Goal: Information Seeking & Learning: Learn about a topic

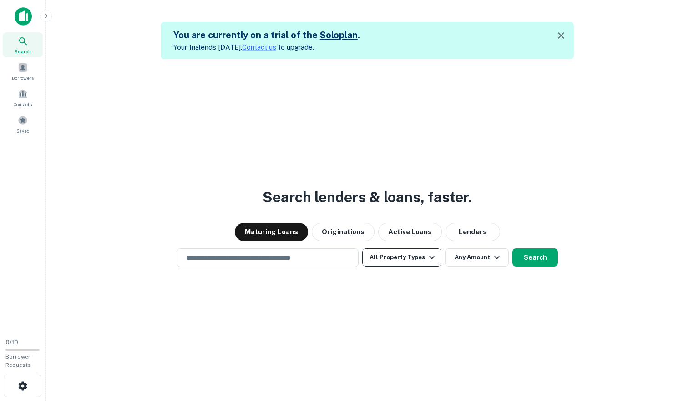
click at [427, 259] on icon "button" at bounding box center [432, 257] width 11 height 11
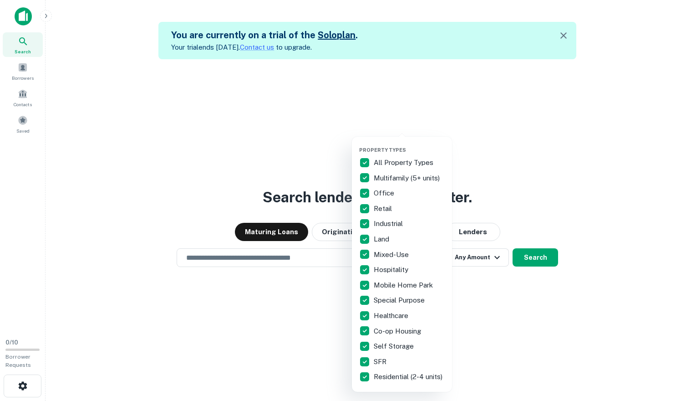
click at [510, 282] on div at bounding box center [348, 200] width 696 height 401
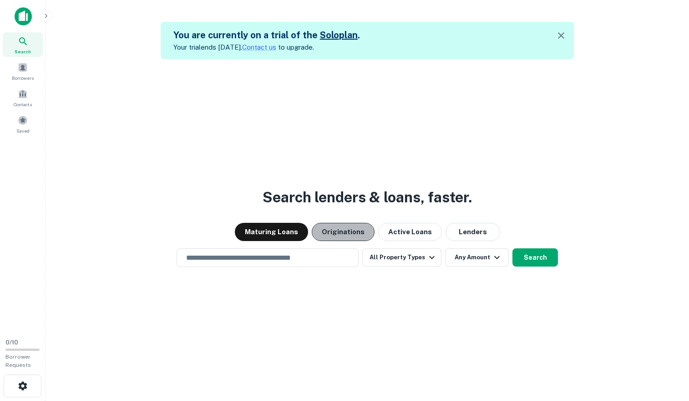
click at [361, 234] on button "Originations" at bounding box center [343, 232] width 63 height 18
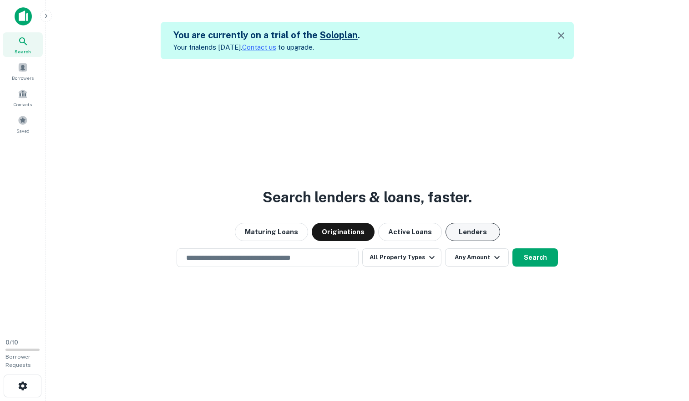
click at [481, 228] on button "Lenders" at bounding box center [473, 232] width 55 height 18
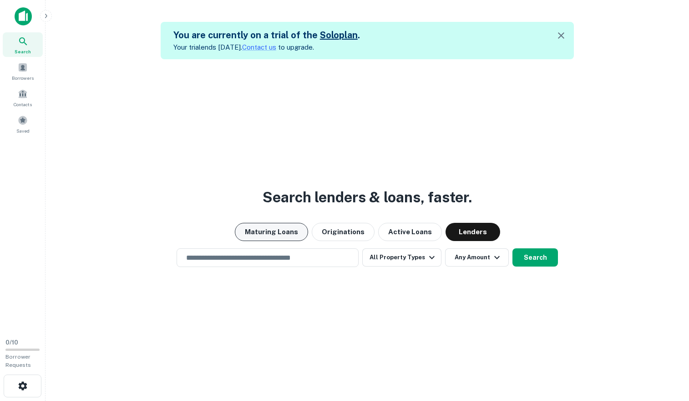
click at [297, 235] on button "Maturing Loans" at bounding box center [271, 232] width 73 height 18
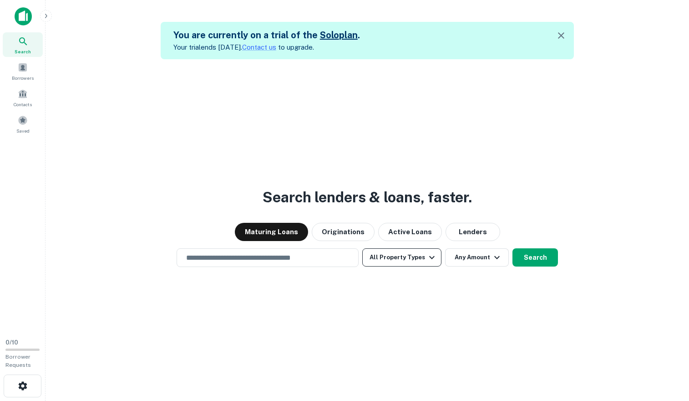
click at [415, 262] on button "All Property Types" at bounding box center [401, 257] width 79 height 18
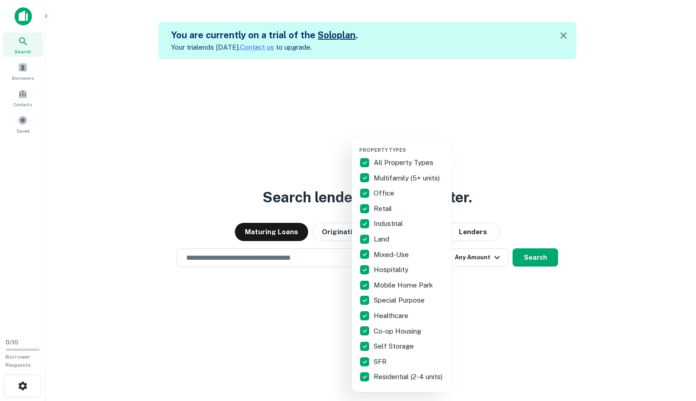
click at [470, 274] on div at bounding box center [348, 200] width 696 height 401
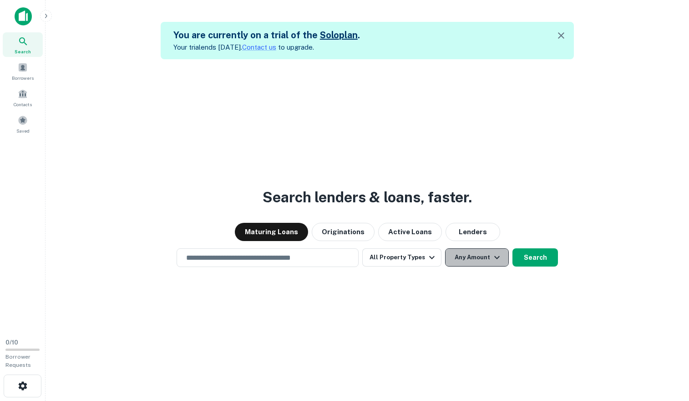
click at [474, 260] on button "Any Amount" at bounding box center [477, 257] width 64 height 18
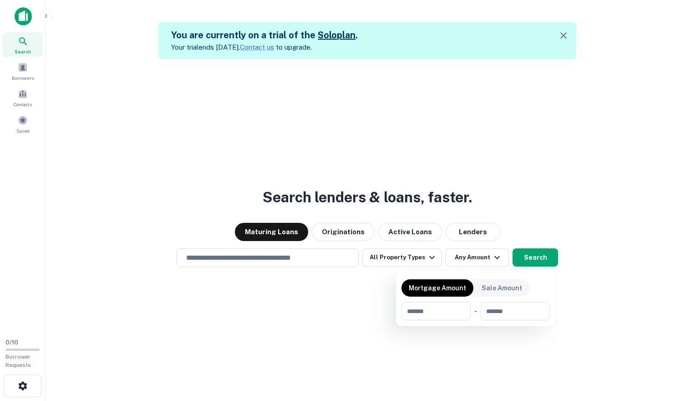
click at [281, 288] on div at bounding box center [348, 200] width 696 height 401
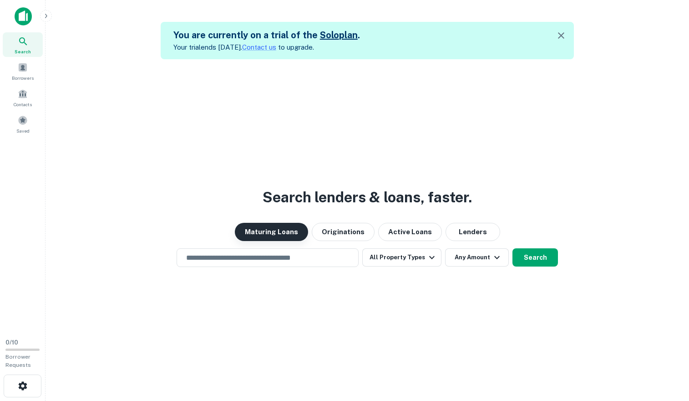
click at [280, 230] on button "Maturing Loans" at bounding box center [271, 232] width 73 height 18
click at [277, 254] on input "text" at bounding box center [268, 257] width 174 height 10
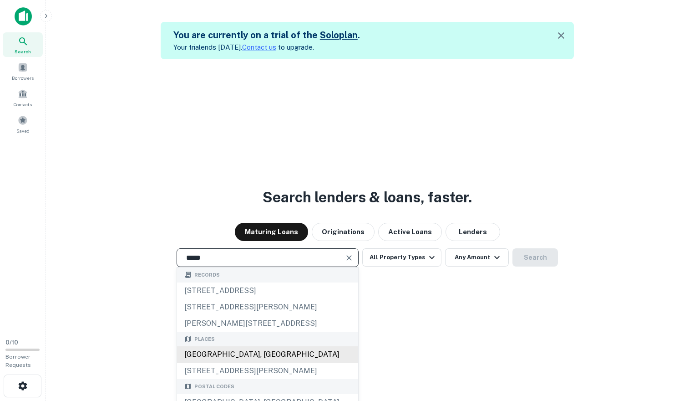
click at [300, 357] on div "Coral Springs, FL 33065, USA" at bounding box center [267, 354] width 181 height 16
type input "**********"
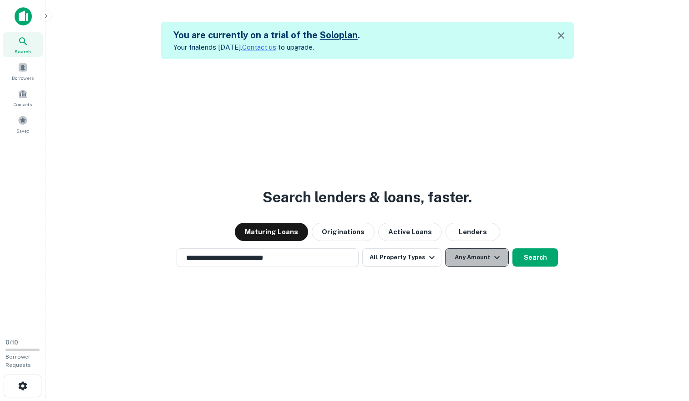
click at [501, 258] on button "Any Amount" at bounding box center [477, 257] width 64 height 18
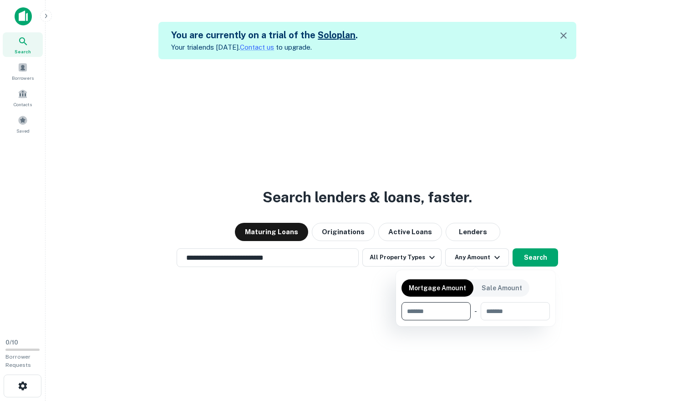
click at [434, 315] on input "number" at bounding box center [433, 311] width 63 height 18
type input "*******"
click at [500, 308] on input "number" at bounding box center [514, 311] width 58 height 18
type input "*******"
click at [414, 316] on input "*******" at bounding box center [427, 311] width 51 height 18
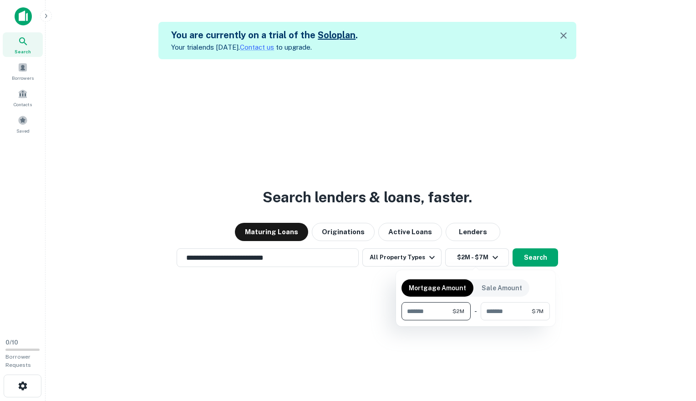
click at [410, 311] on input "*******" at bounding box center [427, 311] width 51 height 18
type input "*******"
click at [541, 259] on div at bounding box center [348, 200] width 696 height 401
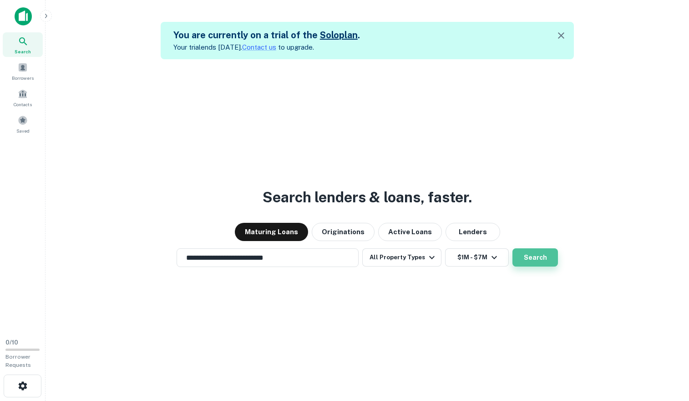
click at [542, 257] on button "Search" at bounding box center [536, 257] width 46 height 18
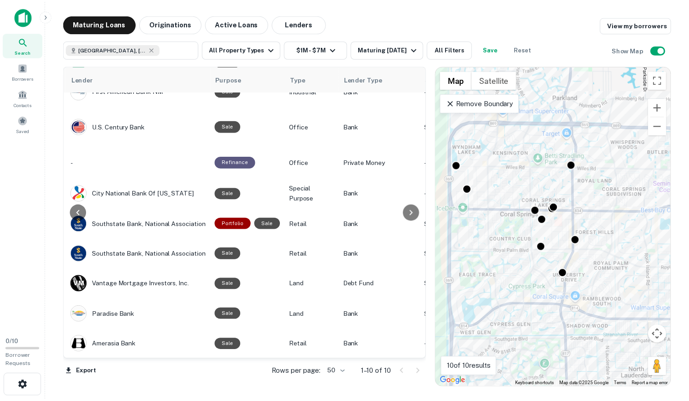
scroll to position [58, 0]
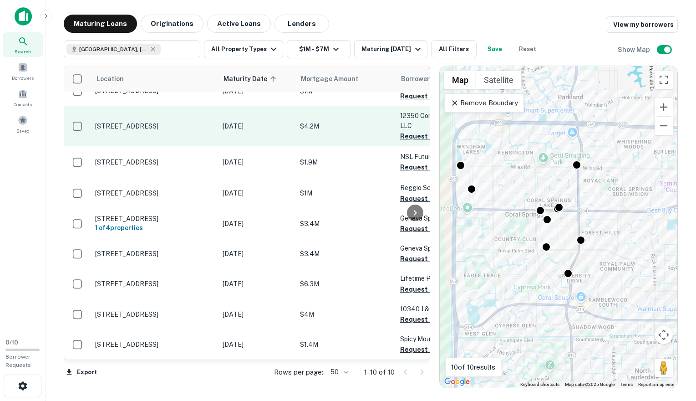
click at [143, 122] on p "[STREET_ADDRESS]" at bounding box center [154, 126] width 118 height 8
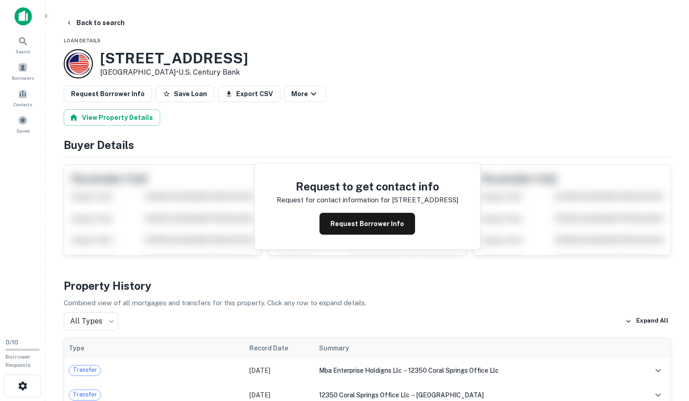
scroll to position [122, 0]
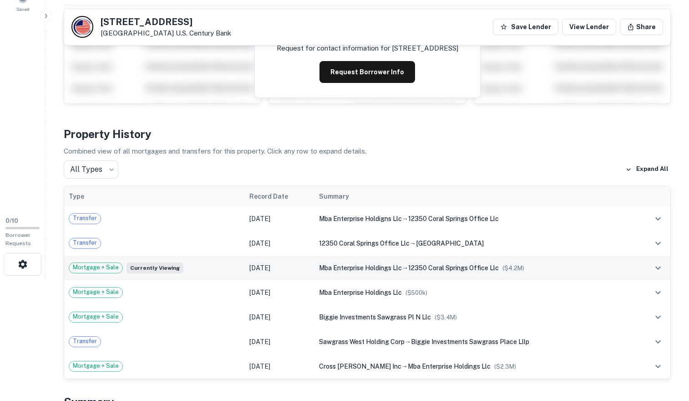
click at [664, 267] on button "expand row" at bounding box center [658, 267] width 15 height 15
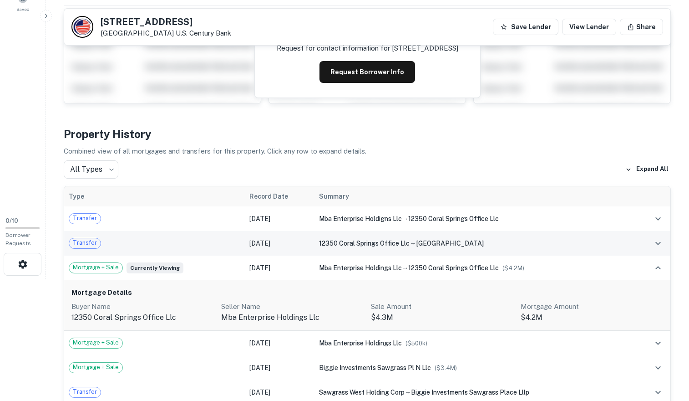
click at [661, 244] on icon "expand row" at bounding box center [658, 243] width 11 height 11
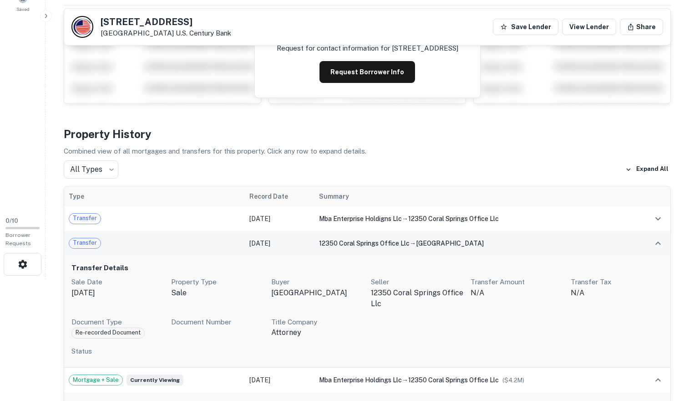
scroll to position [177, 0]
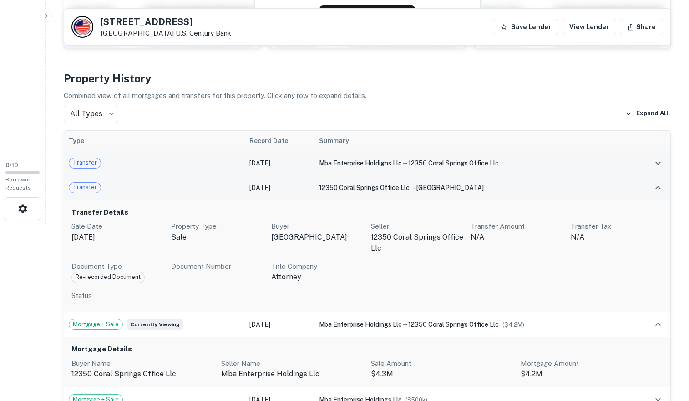
click at [656, 163] on icon "expand row" at bounding box center [658, 163] width 11 height 11
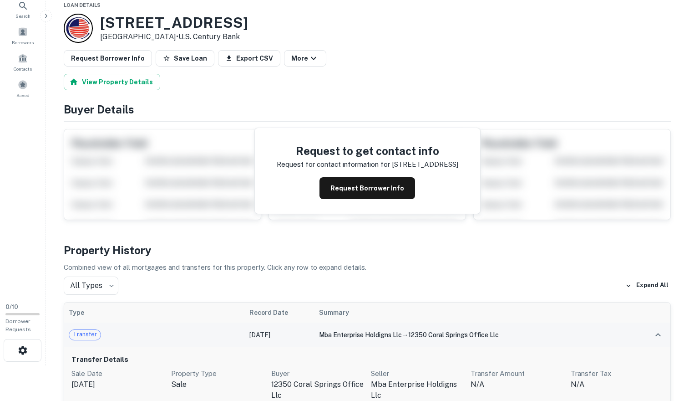
scroll to position [0, 0]
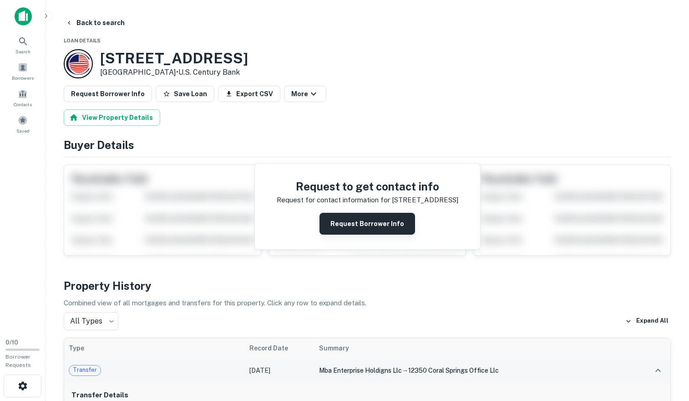
click at [371, 224] on button "Request Borrower Info" at bounding box center [368, 224] width 96 height 22
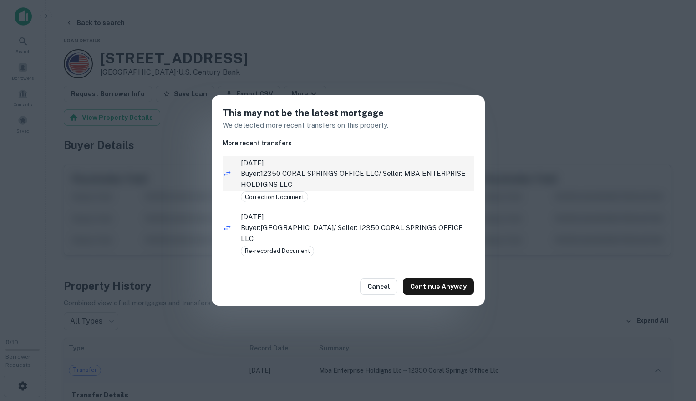
click at [326, 160] on span "10/26/2021" at bounding box center [357, 163] width 233 height 11
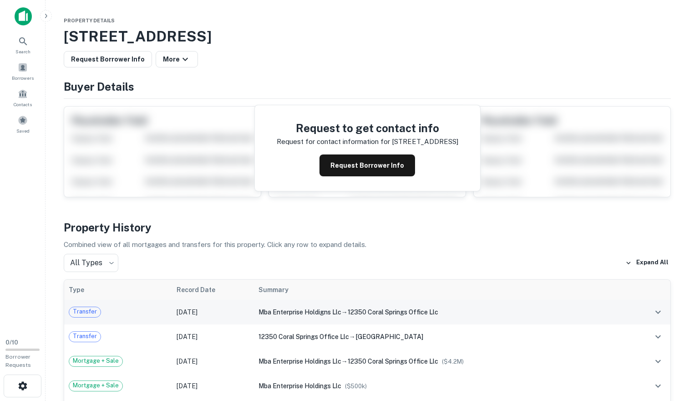
click at [368, 313] on span "12350 coral springs office llc" at bounding box center [393, 311] width 91 height 7
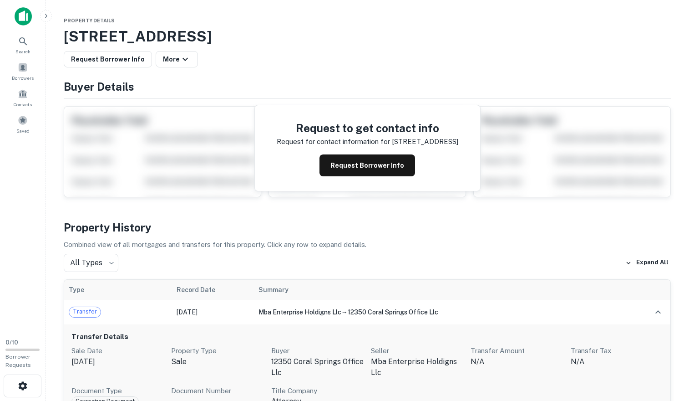
scroll to position [52, 0]
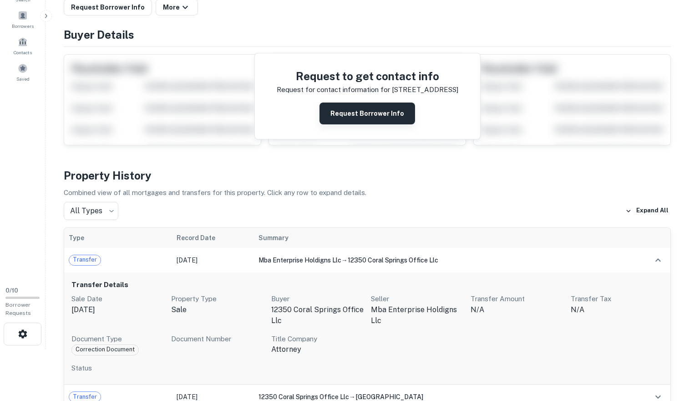
click at [398, 116] on button "Request Borrower Info" at bounding box center [368, 113] width 96 height 22
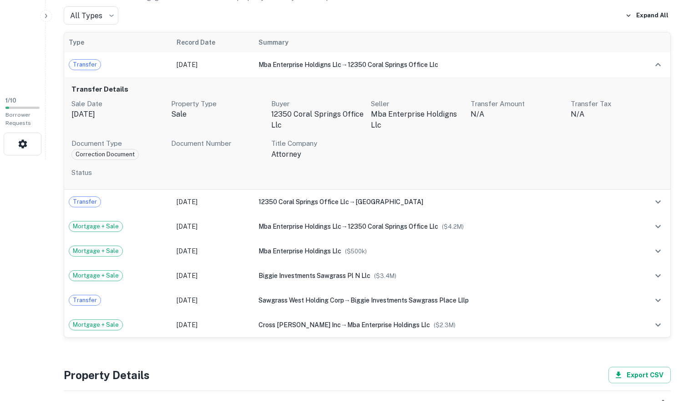
scroll to position [0, 0]
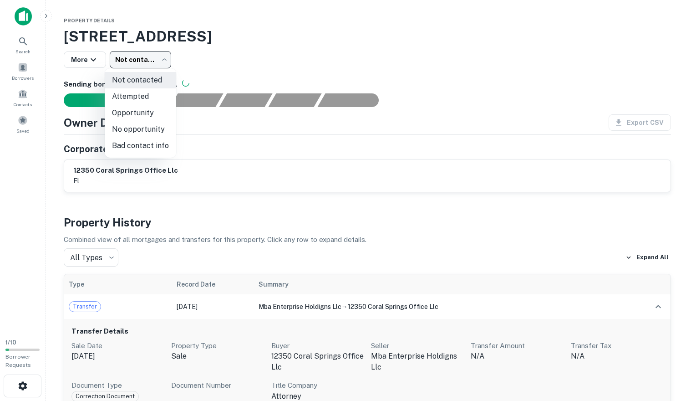
click at [155, 65] on body "Search Borrowers Contacts Saved 1 / 10 Borrower Requests Property Details 12350…" at bounding box center [348, 200] width 696 height 401
click at [96, 55] on div at bounding box center [348, 200] width 696 height 401
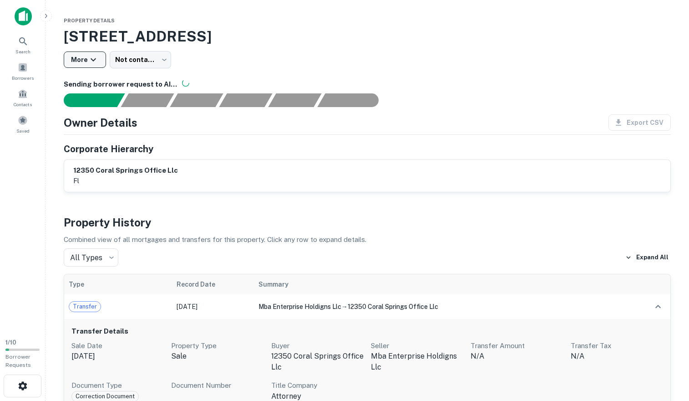
click at [92, 60] on icon "button" at bounding box center [93, 59] width 5 height 3
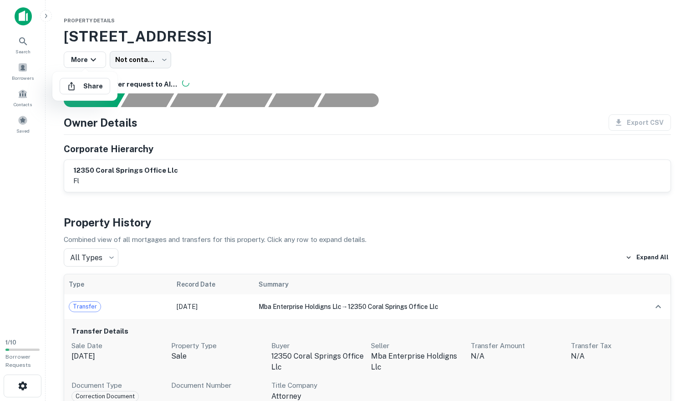
click at [423, 73] on div at bounding box center [348, 200] width 696 height 401
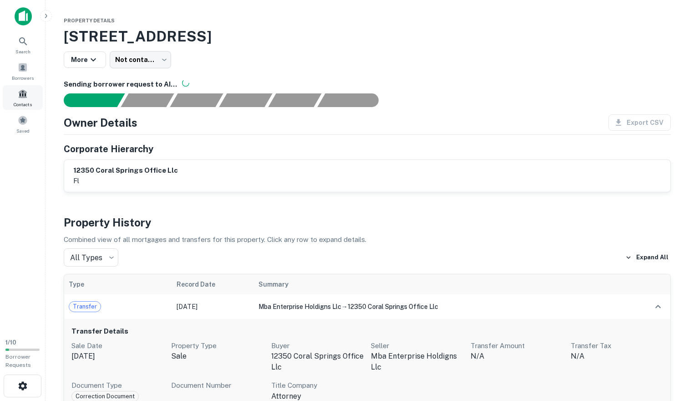
click at [20, 95] on span at bounding box center [23, 94] width 10 height 10
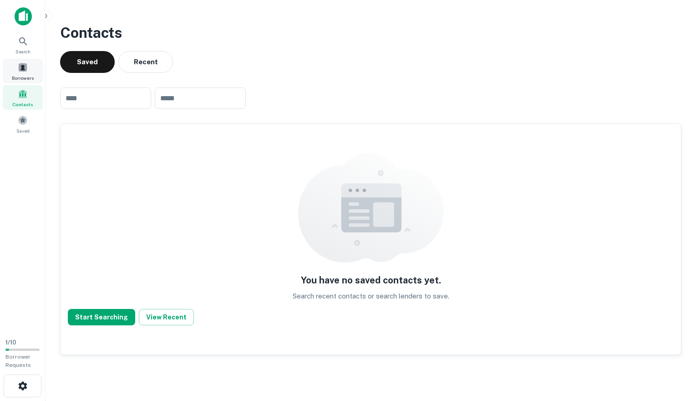
click at [25, 71] on span at bounding box center [23, 67] width 10 height 10
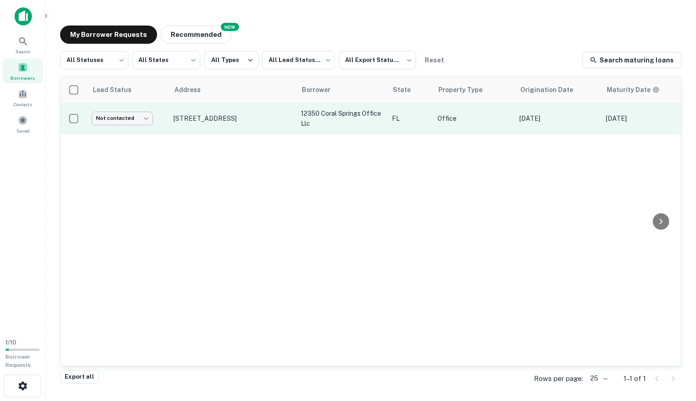
click at [144, 117] on body "Search Borrowers Contacts Saved 1 / 10 Borrower Requests My Borrower Requests N…" at bounding box center [348, 200] width 696 height 401
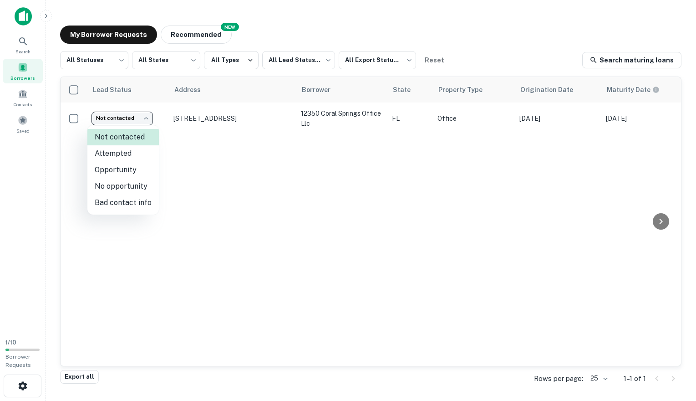
click at [145, 117] on div at bounding box center [348, 200] width 696 height 401
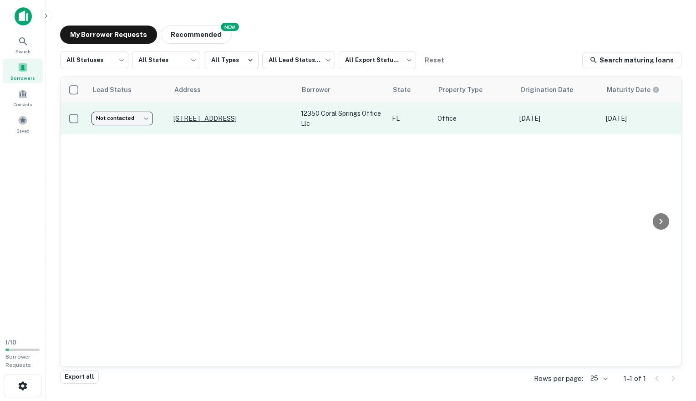
click at [213, 115] on p "[STREET_ADDRESS]" at bounding box center [232, 118] width 118 height 8
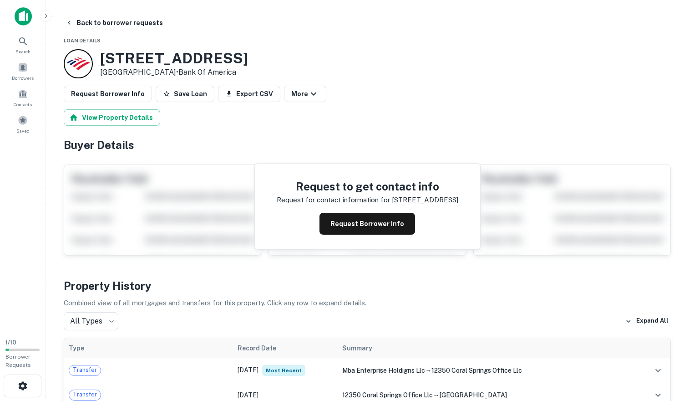
scroll to position [67, 0]
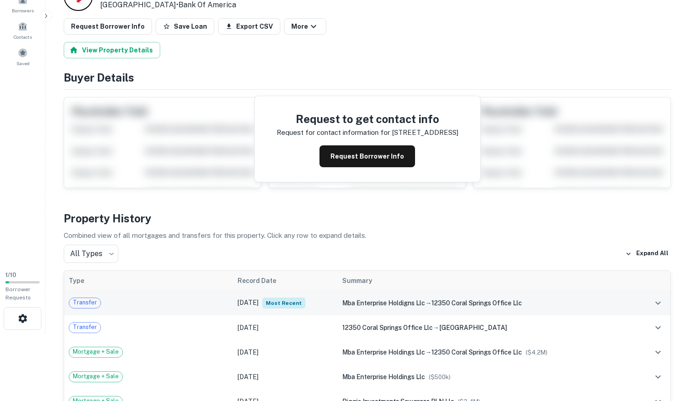
click at [367, 301] on span "mba enterprise holdigns llc" at bounding box center [383, 302] width 83 height 7
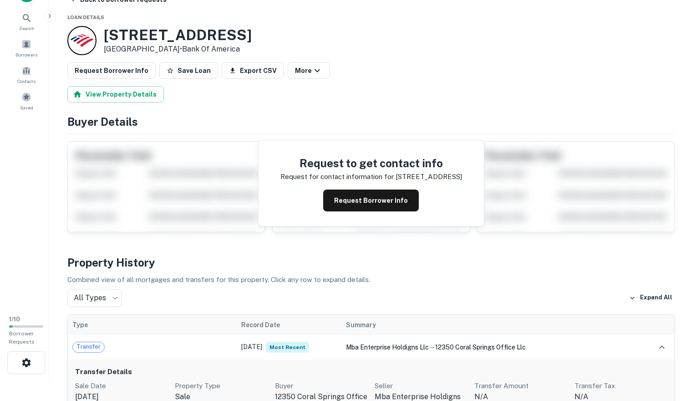
scroll to position [0, 0]
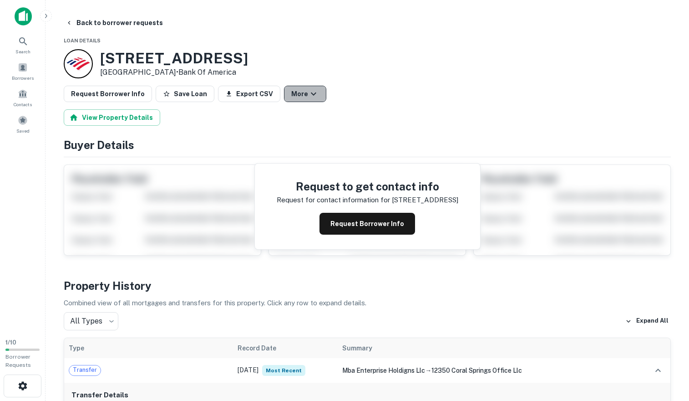
click at [296, 98] on button "More" at bounding box center [305, 94] width 42 height 16
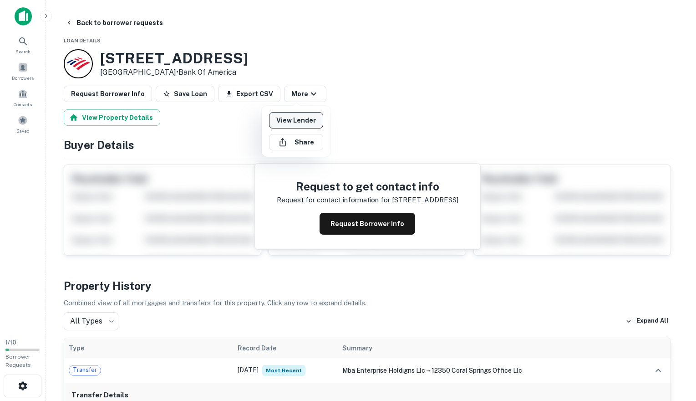
click at [298, 123] on link "View Lender" at bounding box center [296, 120] width 54 height 16
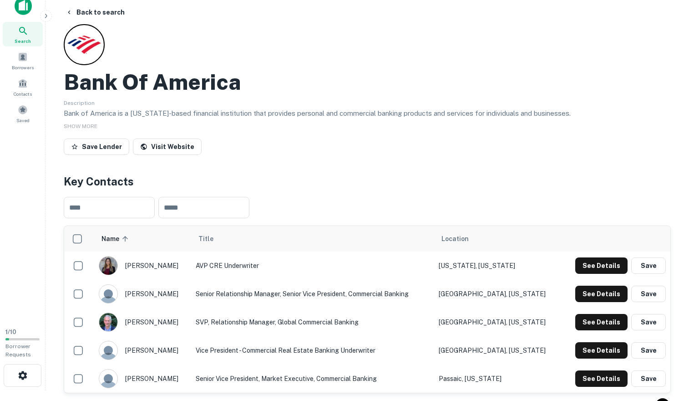
scroll to position [98, 0]
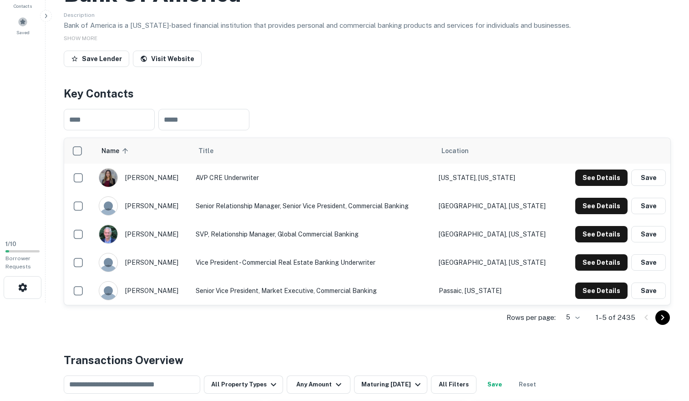
click at [581, 302] on body "Search Borrowers Contacts Saved 1 / 10 Borrower Requests Back to search Bank Of…" at bounding box center [344, 102] width 689 height 401
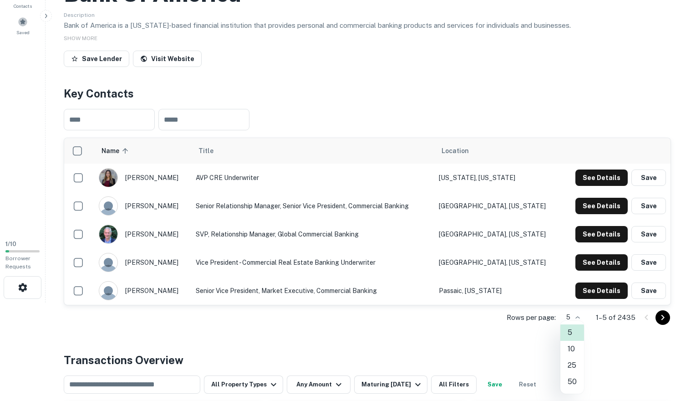
click at [576, 361] on li "25" at bounding box center [572, 365] width 24 height 16
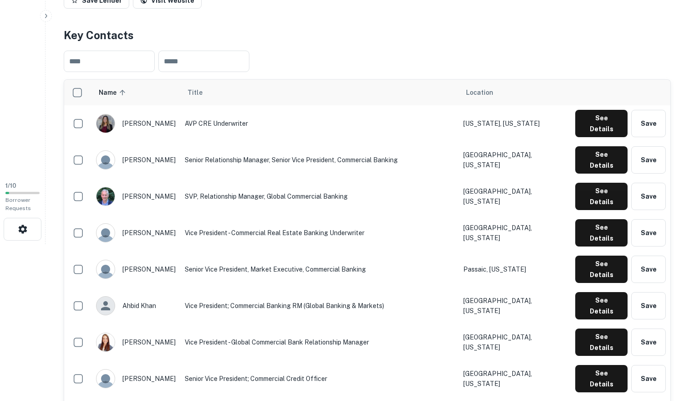
scroll to position [0, 0]
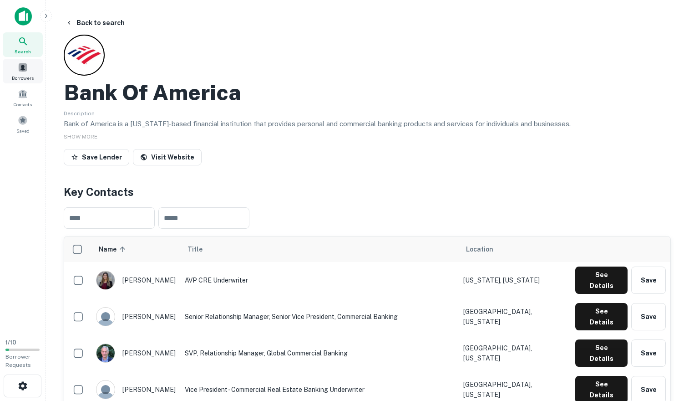
click at [22, 67] on span at bounding box center [23, 67] width 10 height 10
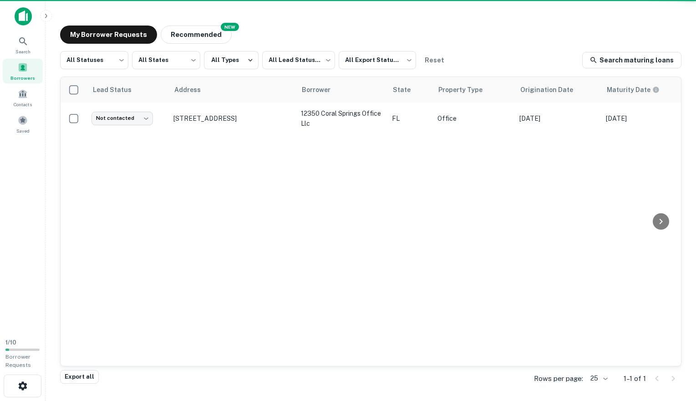
click at [24, 15] on img at bounding box center [23, 16] width 17 height 18
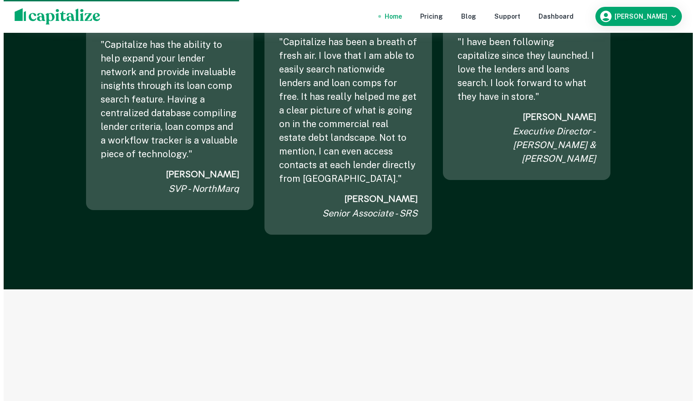
scroll to position [1183, 0]
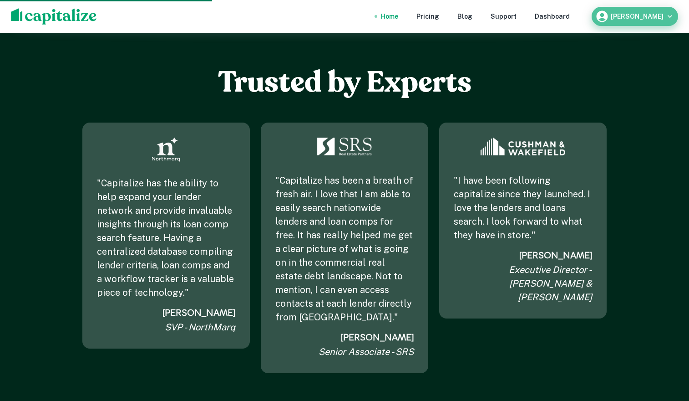
click at [650, 11] on div "[PERSON_NAME]" at bounding box center [634, 17] width 79 height 14
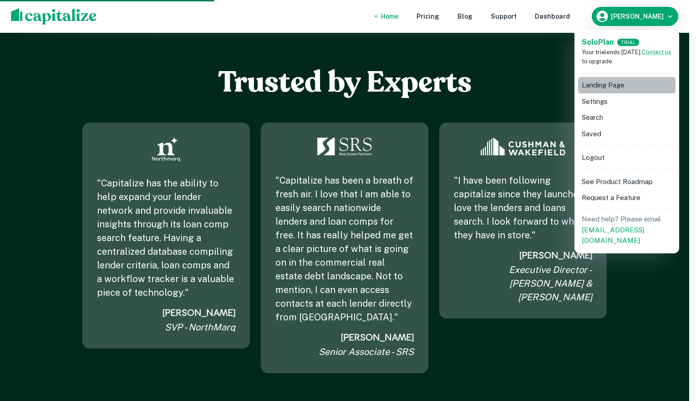
click at [620, 84] on li "Landing Page" at bounding box center [626, 85] width 97 height 16
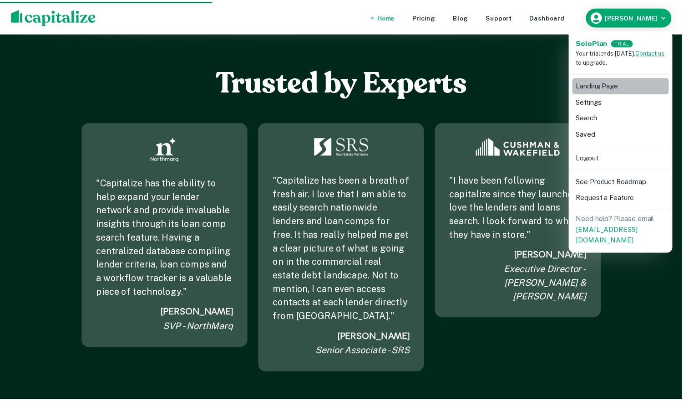
scroll to position [0, 0]
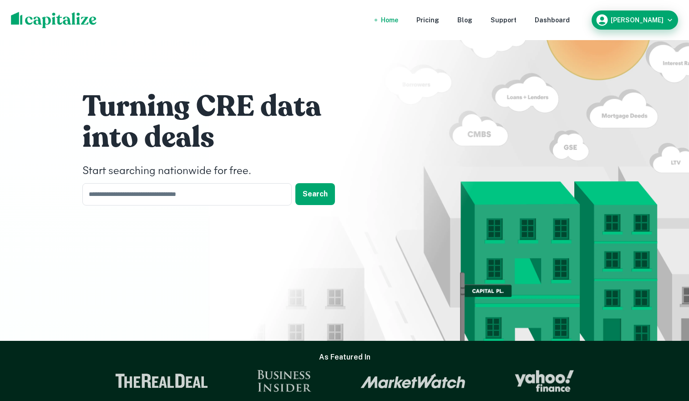
click at [656, 23] on div "[PERSON_NAME]" at bounding box center [634, 20] width 79 height 14
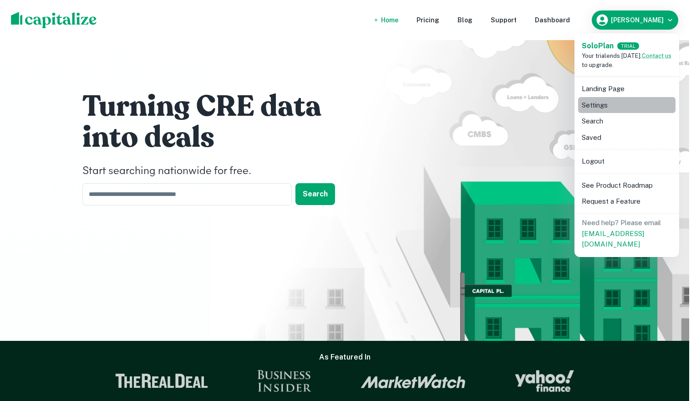
click at [598, 102] on li "Settings" at bounding box center [626, 105] width 97 height 16
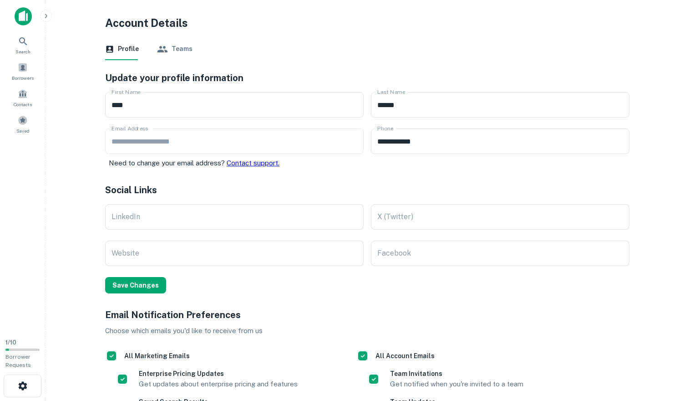
click at [162, 50] on icon "button" at bounding box center [162, 49] width 11 height 11
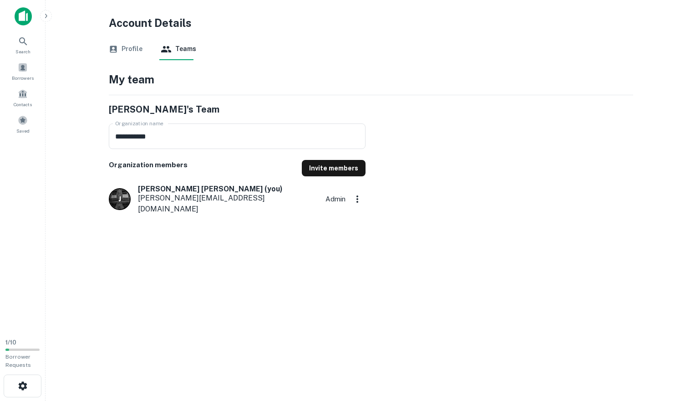
click at [132, 50] on button "Profile" at bounding box center [126, 49] width 34 height 22
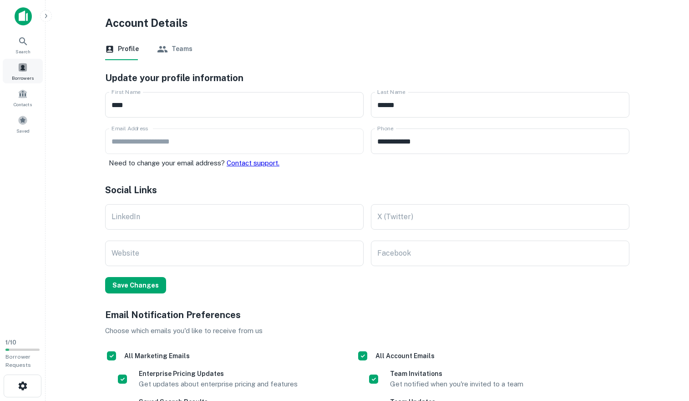
click at [21, 66] on span at bounding box center [23, 67] width 10 height 10
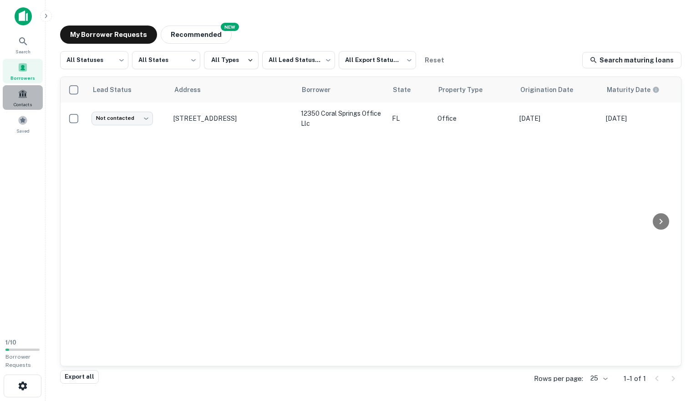
click at [24, 90] on span at bounding box center [23, 94] width 10 height 10
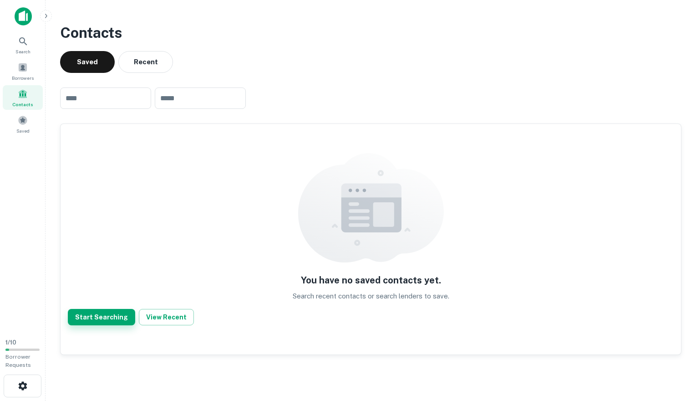
click at [104, 311] on button "Start Searching" at bounding box center [101, 317] width 67 height 16
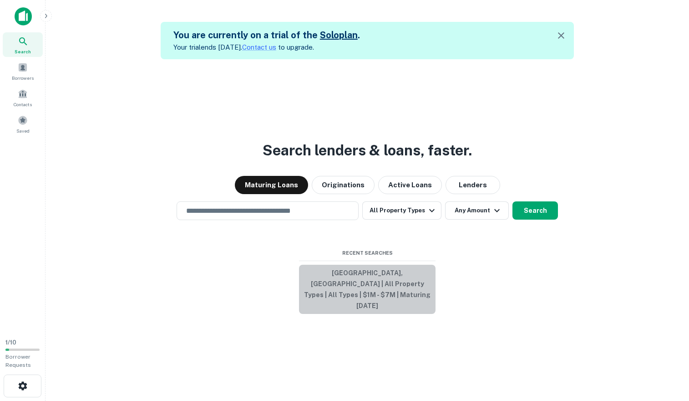
click at [412, 299] on button "[GEOGRAPHIC_DATA], [GEOGRAPHIC_DATA] | All Property Types | All Types | $1M - $…" at bounding box center [367, 288] width 137 height 49
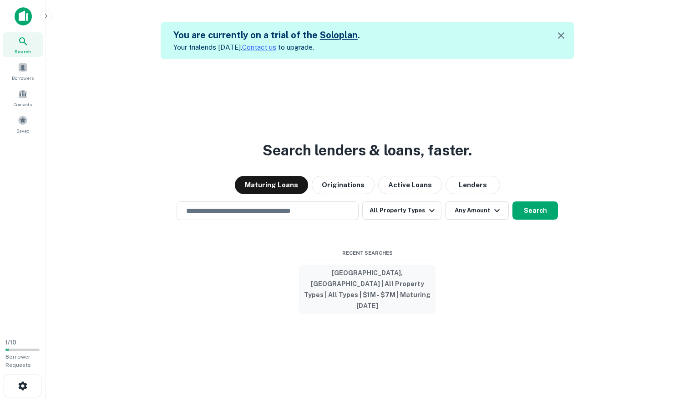
type input "**********"
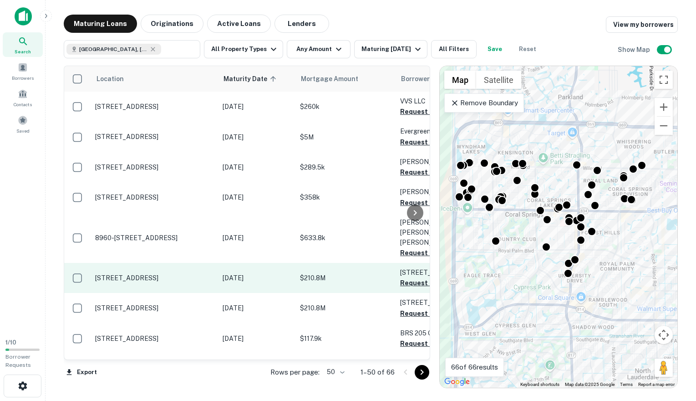
click at [131, 274] on p "[STREET_ADDRESS]" at bounding box center [154, 278] width 118 height 8
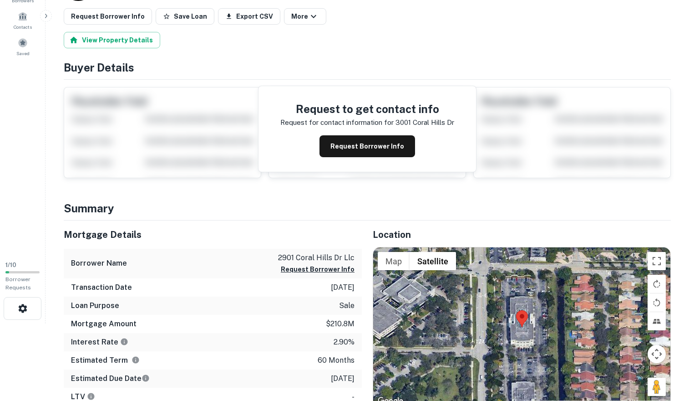
scroll to position [194, 0]
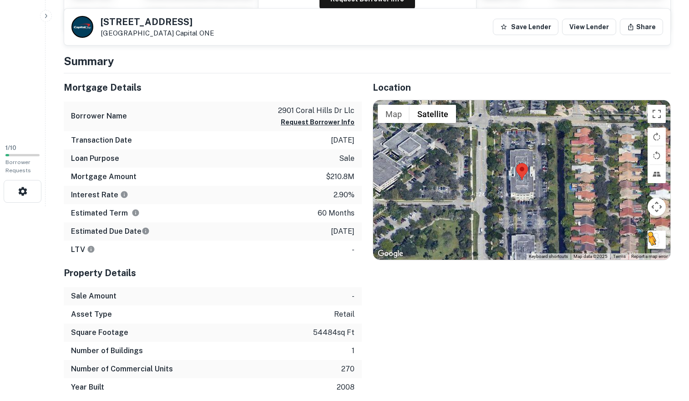
click at [657, 241] on button "Drag Pegman onto the map to open Street View" at bounding box center [657, 239] width 18 height 18
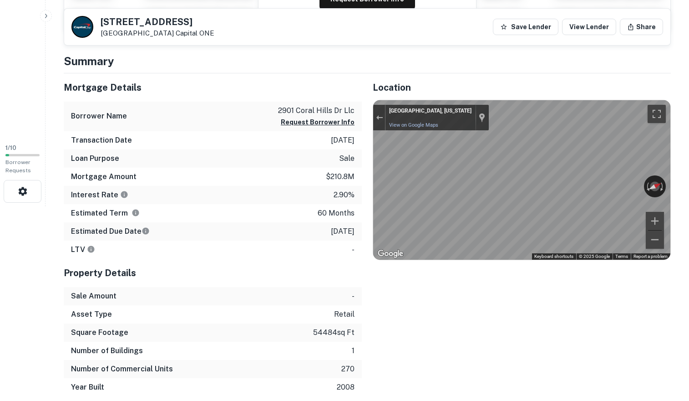
drag, startPoint x: 656, startPoint y: 241, endPoint x: 690, endPoint y: 212, distance: 44.8
click at [689, 206] on html "Search Borrowers Contacts Saved 1 / 10 Borrower Requests Back to search [STREET…" at bounding box center [344, 6] width 689 height 401
click at [336, 164] on div "Mortgage Details Borrower Name [STREET_ADDRESS] llc Request Borrower Info Trans…" at bounding box center [362, 234] width 618 height 323
click at [308, 205] on div "Mortgage Details Borrower Name [STREET_ADDRESS] llc Request Borrower Info Trans…" at bounding box center [362, 234] width 618 height 323
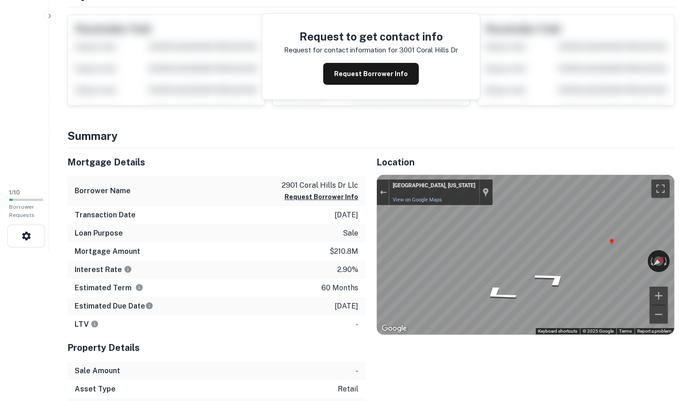
scroll to position [0, 0]
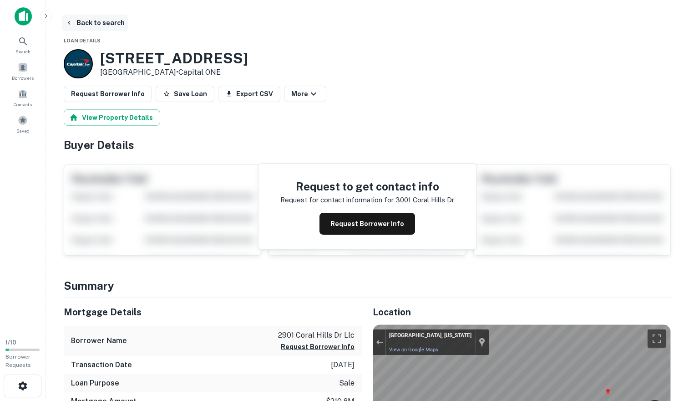
click at [102, 21] on button "Back to search" at bounding box center [95, 23] width 66 height 16
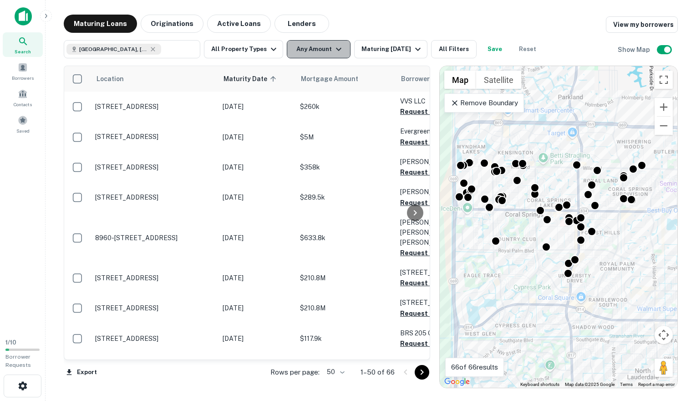
click at [324, 48] on button "Any Amount" at bounding box center [319, 49] width 64 height 18
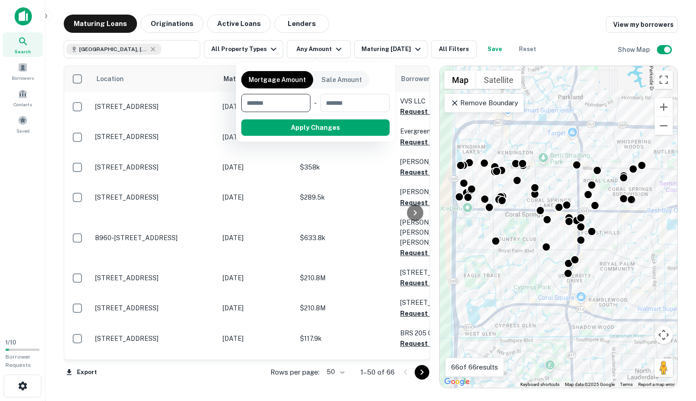
click at [270, 103] on input "number" at bounding box center [272, 103] width 63 height 18
type input "*"
type input "*******"
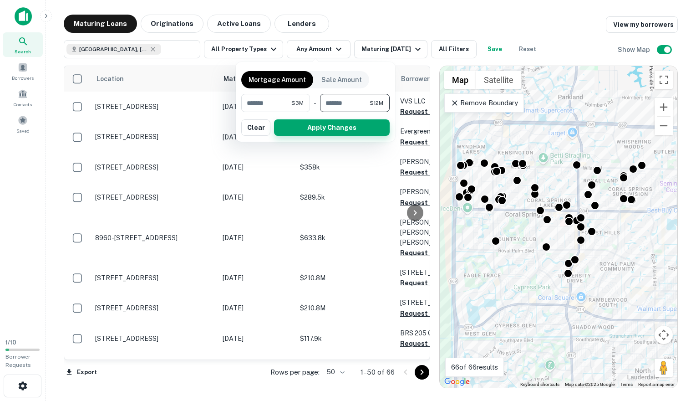
type input "********"
click at [294, 128] on button "Apply Changes" at bounding box center [332, 127] width 116 height 16
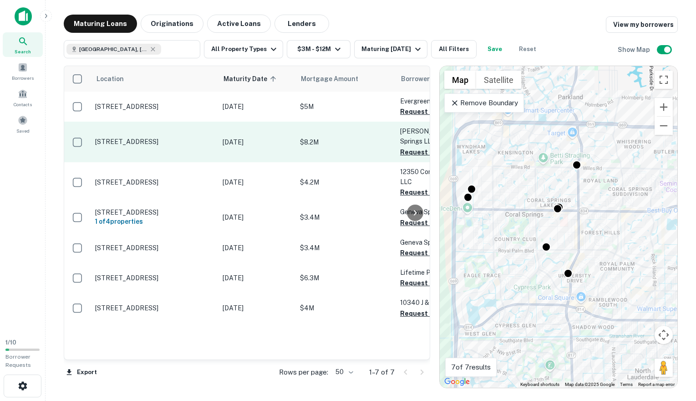
click at [143, 141] on p "[STREET_ADDRESS]" at bounding box center [154, 141] width 118 height 8
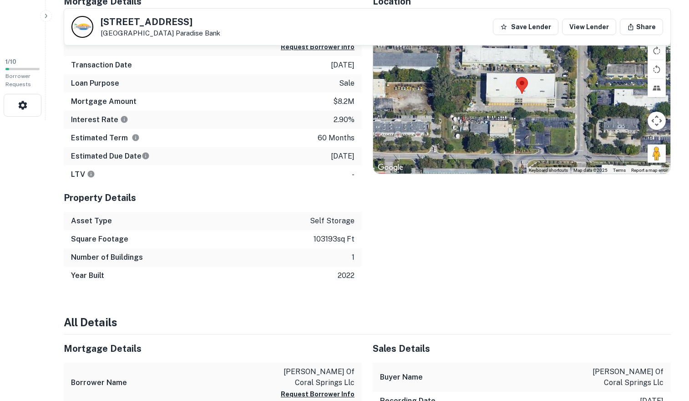
scroll to position [216, 0]
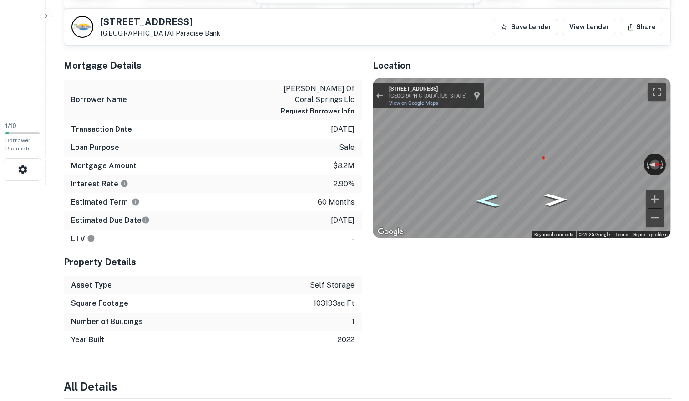
click at [490, 198] on icon "Go South, NW 124th Ave" at bounding box center [488, 201] width 44 height 18
click at [491, 197] on icon "Go South, NW 124th Ave" at bounding box center [488, 201] width 44 height 18
click at [492, 195] on icon "Go South, NW 124th Ave" at bounding box center [488, 201] width 44 height 18
click at [652, 202] on button "Zoom in" at bounding box center [655, 199] width 18 height 18
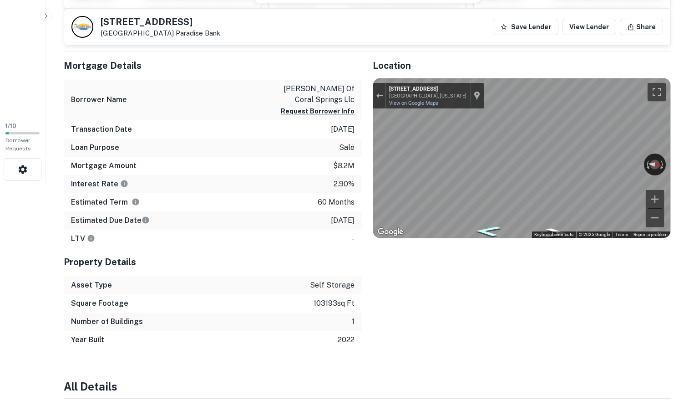
click at [496, 229] on icon "Go South, NW 124th Ave" at bounding box center [487, 231] width 47 height 15
click at [651, 217] on button "Zoom out" at bounding box center [655, 217] width 18 height 18
click at [362, 164] on div "Location ← Move left → Move right ↑ Move up ↓ Move down + Zoom in - Zoom out Ho…" at bounding box center [516, 199] width 309 height 297
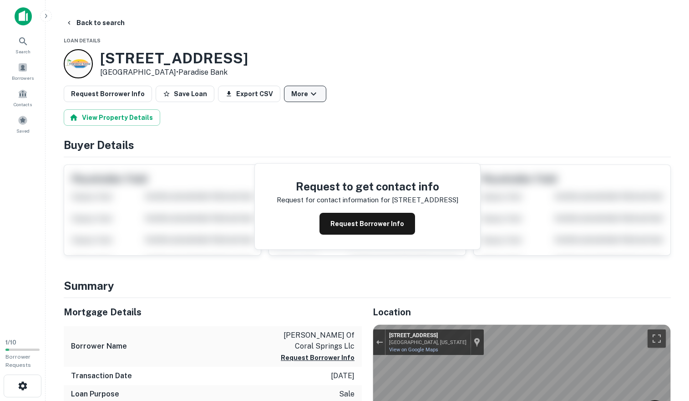
click at [308, 96] on icon "button" at bounding box center [313, 93] width 11 height 11
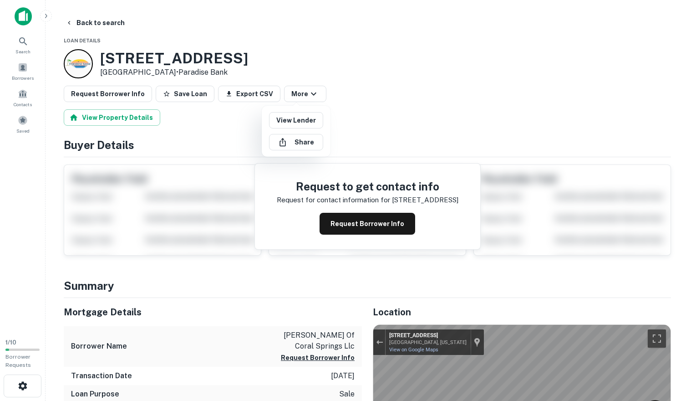
click at [396, 107] on div at bounding box center [348, 200] width 696 height 401
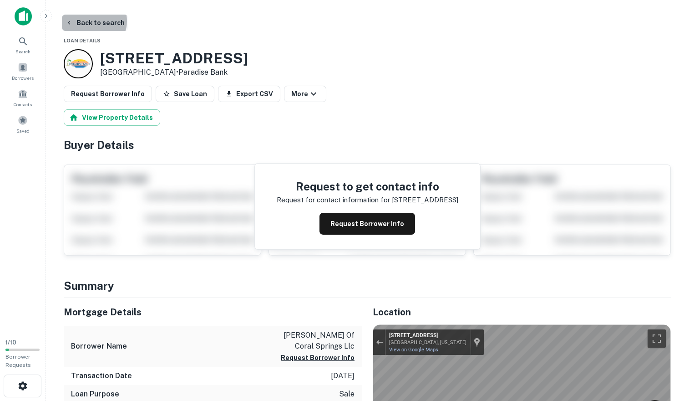
click at [92, 21] on button "Back to search" at bounding box center [95, 23] width 66 height 16
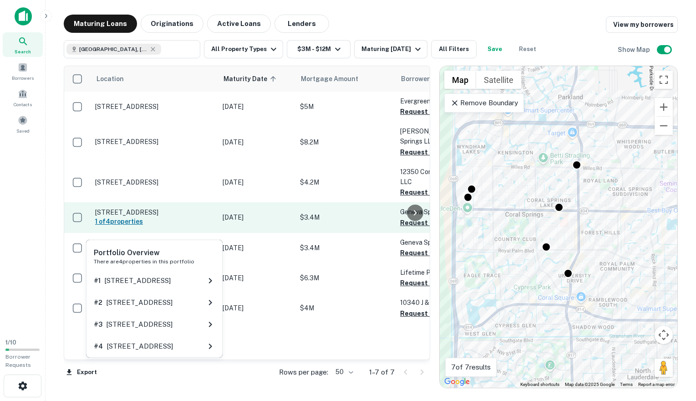
click at [136, 226] on h6 "1 of 4 properties" at bounding box center [154, 221] width 118 height 10
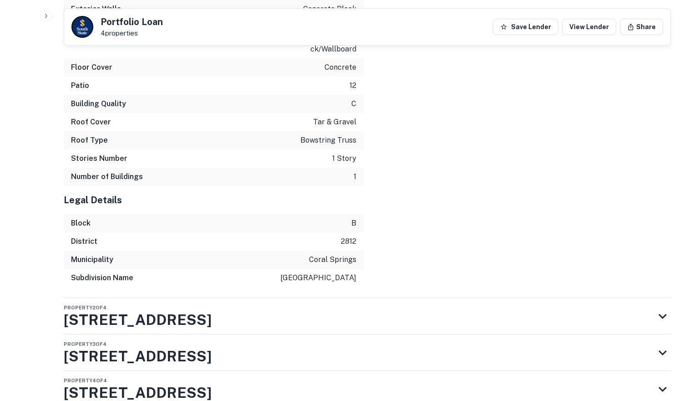
scroll to position [1619, 0]
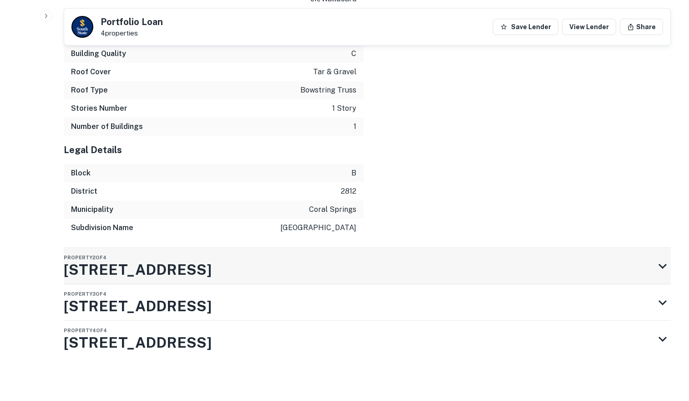
click at [353, 261] on div "Property 2 of 4 [STREET_ADDRESS]" at bounding box center [359, 266] width 591 height 36
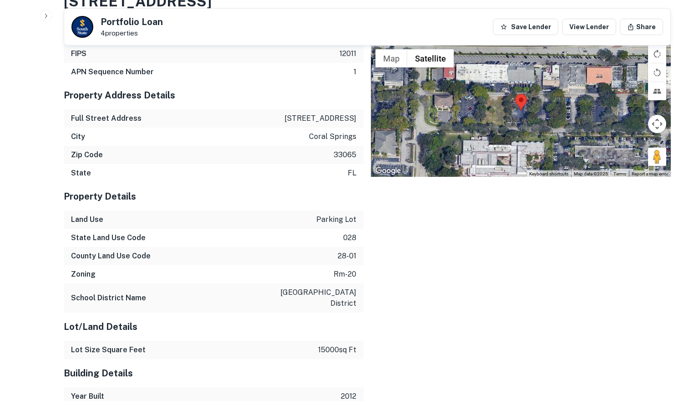
scroll to position [1841, 0]
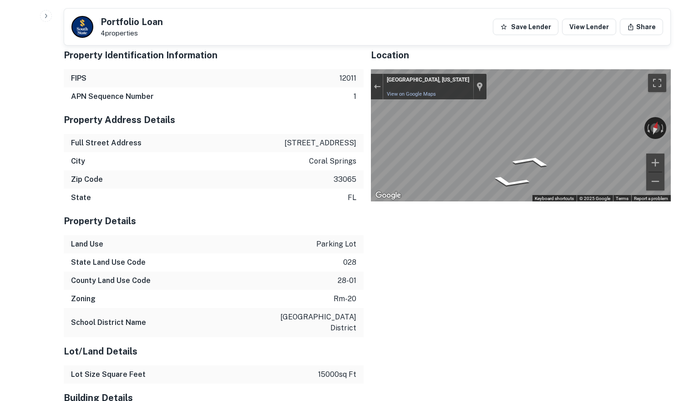
drag, startPoint x: 654, startPoint y: 200, endPoint x: 687, endPoint y: 159, distance: 52.1
click at [623, 152] on div "← Move left → Move right ↑ Move up ↓ Move down + Zoom in - Zoom out [GEOGRAPHIC…" at bounding box center [521, 135] width 300 height 132
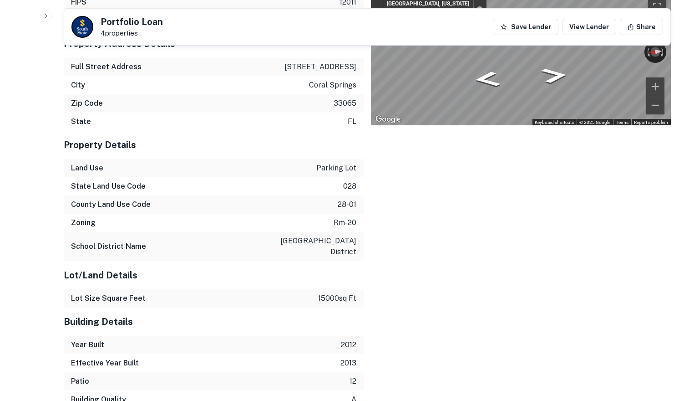
scroll to position [2222, 0]
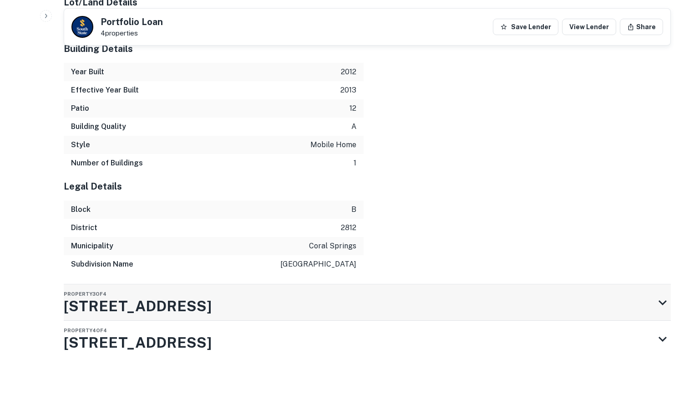
click at [291, 315] on div "Property 3 of 4 [STREET_ADDRESS]" at bounding box center [359, 302] width 591 height 36
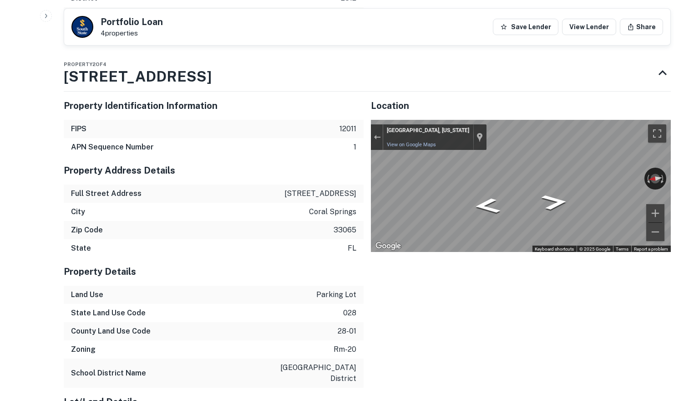
scroll to position [1660, 0]
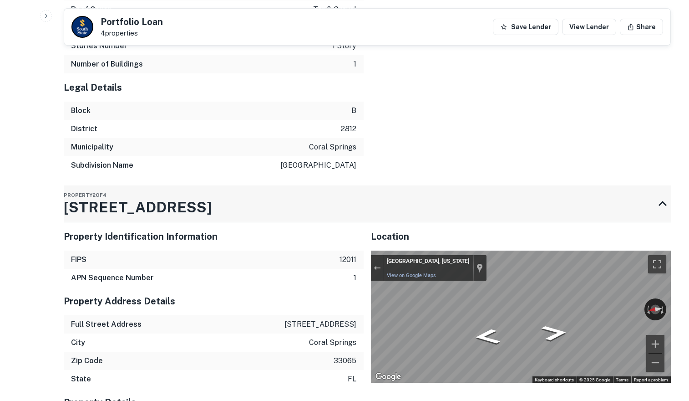
click at [345, 222] on div "Property 2 of 4 [STREET_ADDRESS]" at bounding box center [359, 203] width 591 height 36
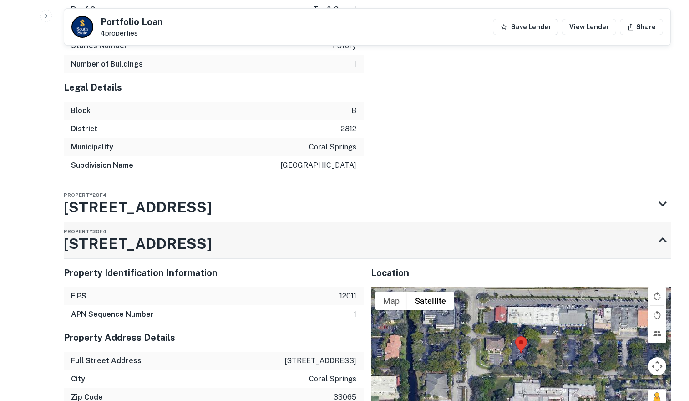
click at [341, 258] on div "Property 3 of 4 [STREET_ADDRESS]" at bounding box center [359, 240] width 591 height 36
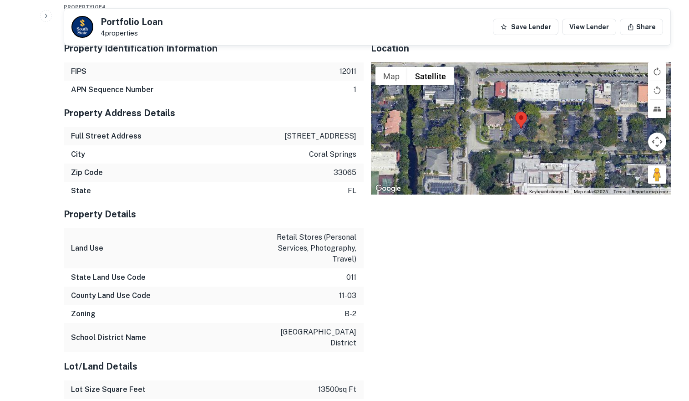
scroll to position [784, 0]
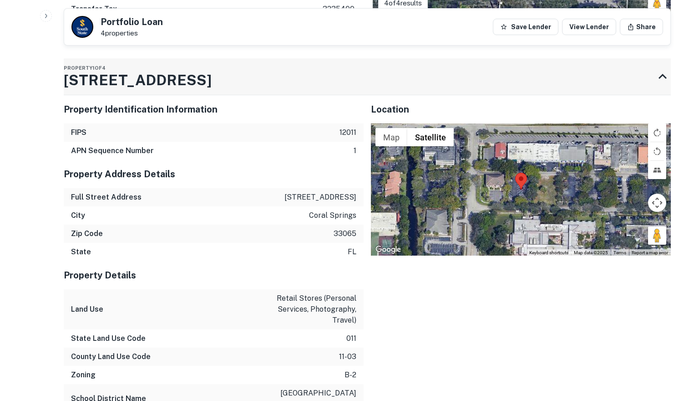
click at [376, 77] on div "Property 1 of 4 [STREET_ADDRESS]" at bounding box center [359, 76] width 591 height 36
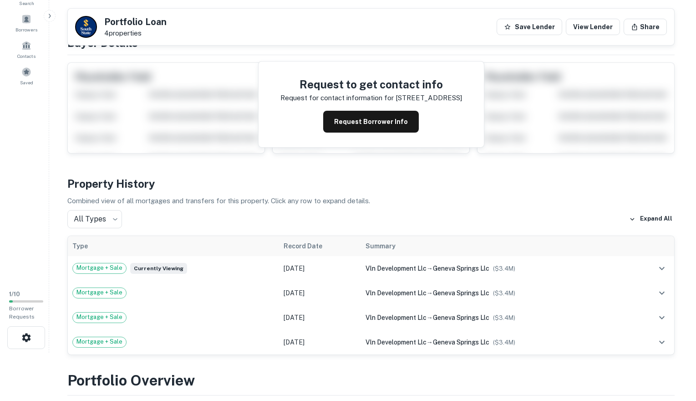
scroll to position [0, 0]
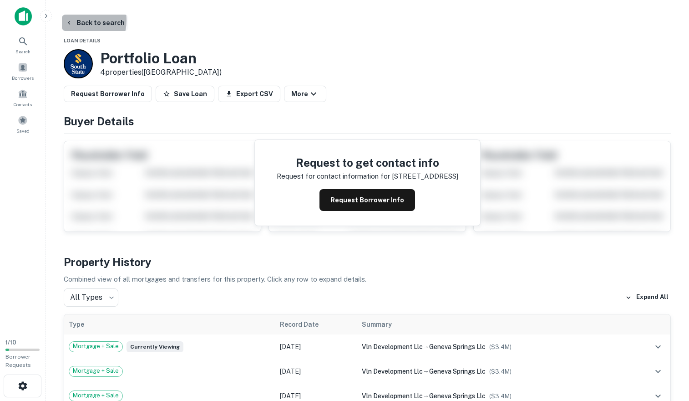
click at [72, 20] on icon "button" at bounding box center [69, 22] width 7 height 7
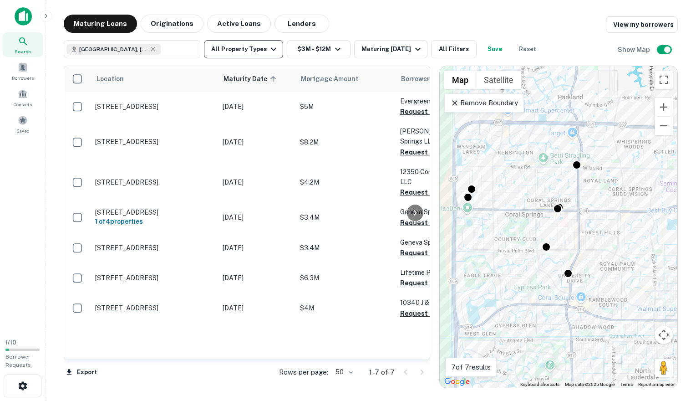
click at [268, 52] on icon "button" at bounding box center [273, 49] width 11 height 11
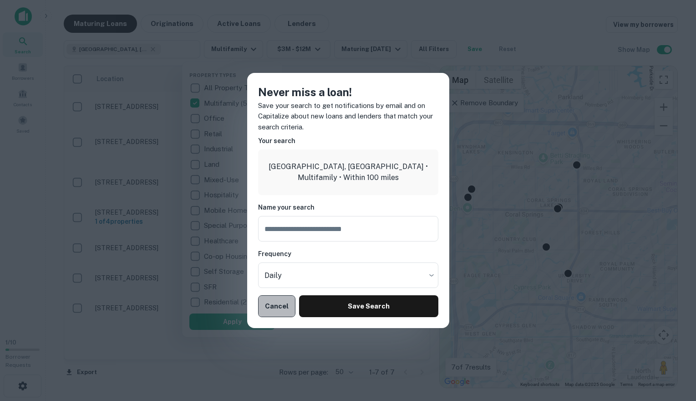
click at [278, 304] on button "Cancel" at bounding box center [277, 306] width 38 height 22
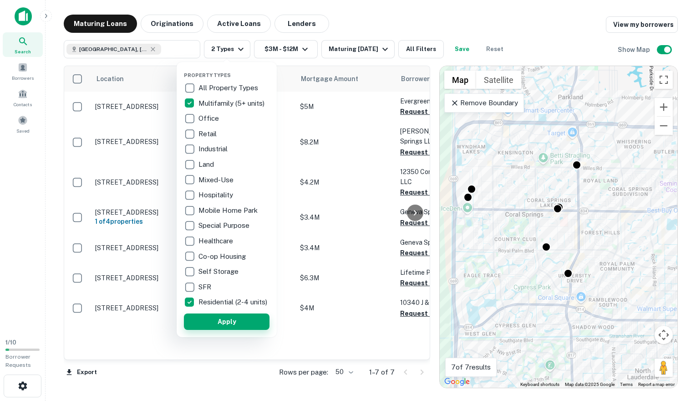
click at [244, 330] on button "Apply" at bounding box center [227, 321] width 86 height 16
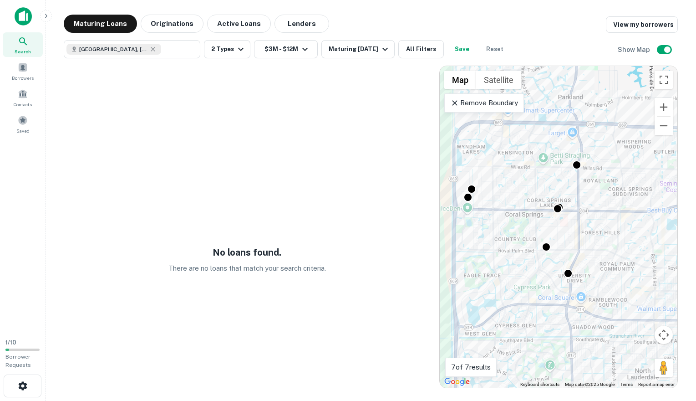
click at [171, 47] on div "Property Types All Property Types Multifamily (5+ units) Office Retail Industri…" at bounding box center [348, 200] width 696 height 401
click at [152, 51] on div "Property Types All Property Types Multifamily (5+ units) Office Retail Industri…" at bounding box center [348, 200] width 696 height 401
click at [152, 48] on div "Property Types All Property Types Multifamily (5+ units) Office Retail Industri…" at bounding box center [348, 200] width 696 height 401
click at [154, 48] on div "Property Types All Property Types Multifamily (5+ units) Office Retail Industri…" at bounding box center [348, 200] width 696 height 401
click at [185, 47] on div "Property Types All Property Types Multifamily (5+ units) Office Retail Industri…" at bounding box center [348, 200] width 696 height 401
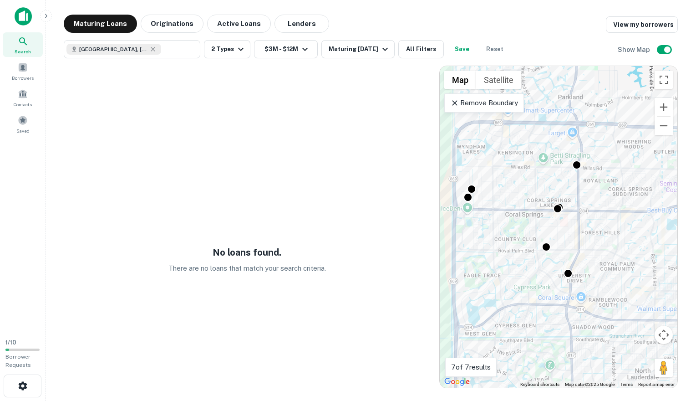
click at [129, 52] on div "Property Types All Property Types Multifamily (5+ units) Office Retail Industri…" at bounding box center [348, 200] width 696 height 401
click at [130, 49] on div "Property Types All Property Types Multifamily (5+ units) Office Retail Industri…" at bounding box center [348, 200] width 696 height 401
click at [176, 47] on div "Property Types All Property Types Multifamily (5+ units) Office Retail Industri…" at bounding box center [348, 200] width 696 height 401
click at [234, 47] on div "Property Types All Property Types Multifamily (5+ units) Office Retail Industri…" at bounding box center [348, 200] width 696 height 401
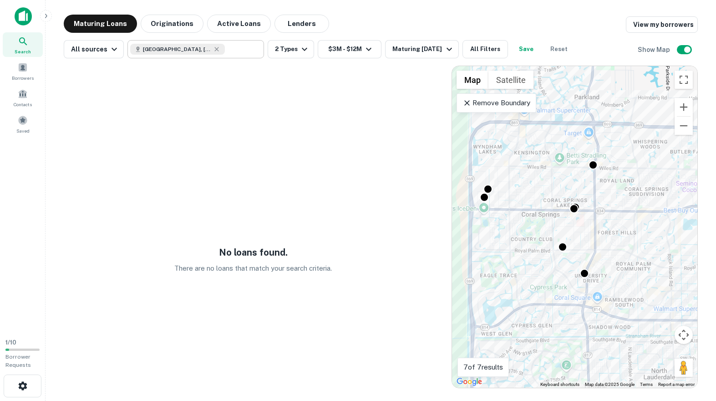
click at [150, 46] on span "[GEOGRAPHIC_DATA], [GEOGRAPHIC_DATA]" at bounding box center [177, 49] width 68 height 8
type input "**********"
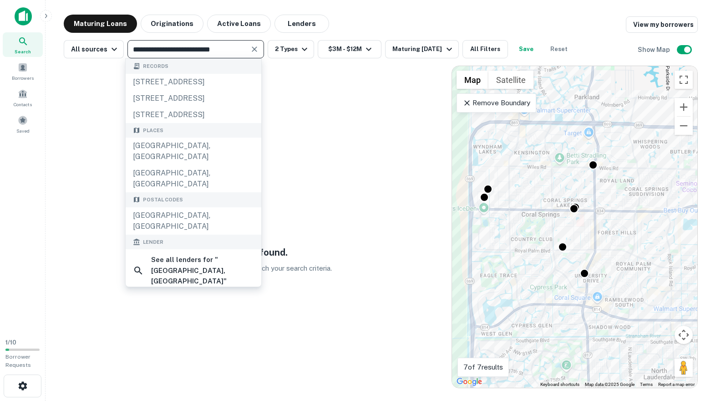
click at [250, 48] on icon "Clear" at bounding box center [254, 49] width 9 height 9
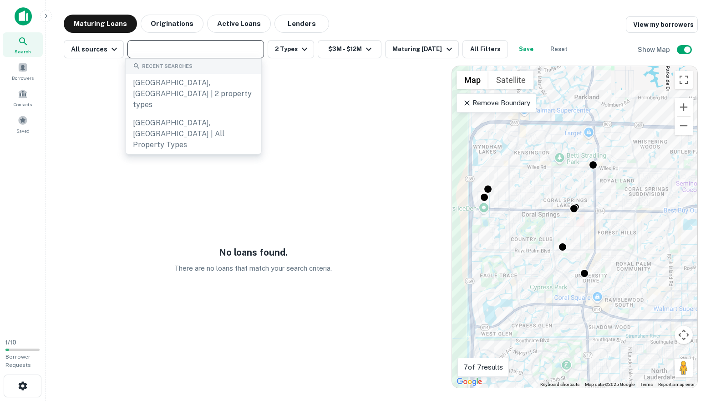
click at [227, 48] on input "text" at bounding box center [195, 49] width 130 height 13
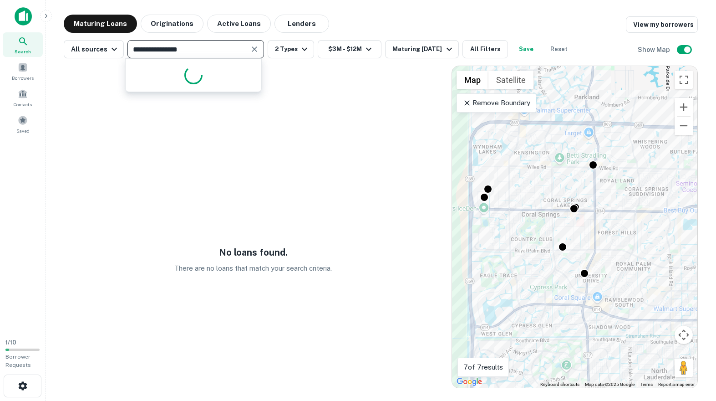
type input "**********"
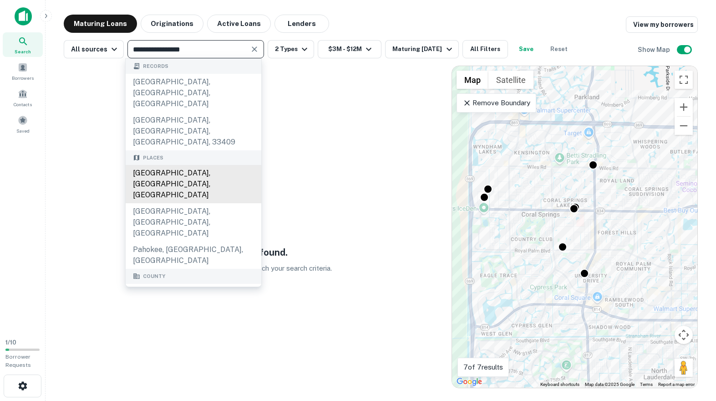
click at [219, 165] on div "[GEOGRAPHIC_DATA], [GEOGRAPHIC_DATA], [GEOGRAPHIC_DATA]" at bounding box center [194, 184] width 136 height 38
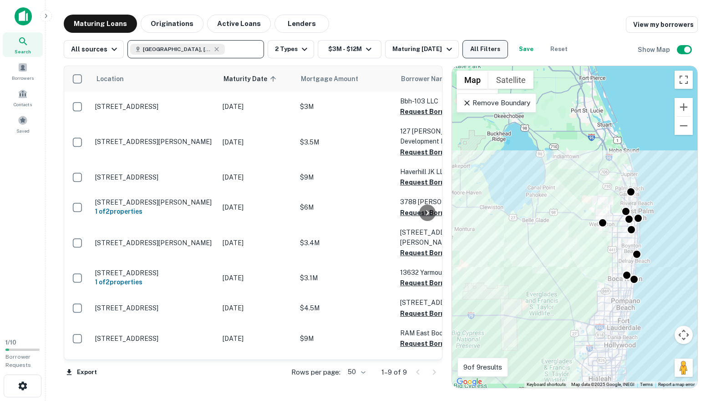
click at [489, 50] on button "All Filters" at bounding box center [486, 49] width 46 height 18
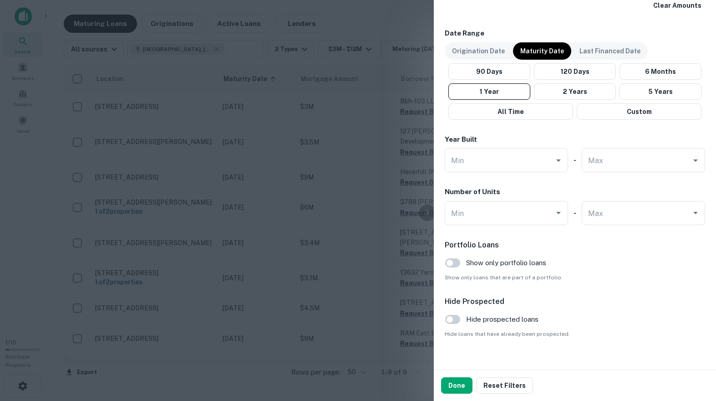
scroll to position [545, 0]
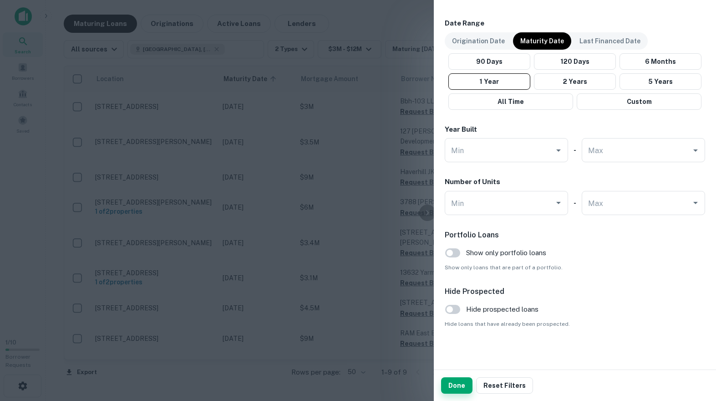
click at [461, 381] on button "Done" at bounding box center [456, 385] width 31 height 16
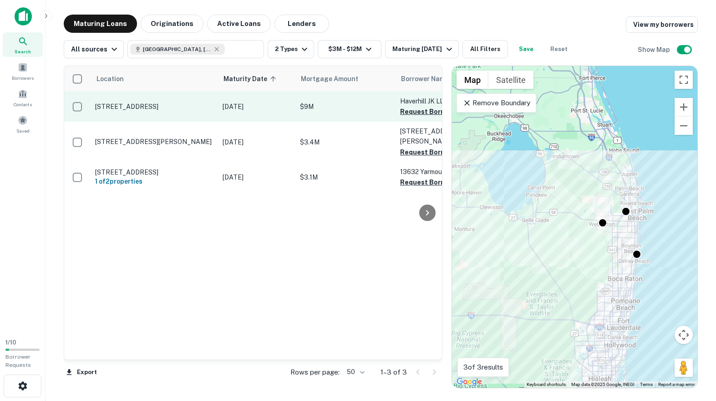
click at [169, 107] on p "[STREET_ADDRESS]" at bounding box center [154, 106] width 118 height 8
